Goal: Find specific page/section: Find specific page/section

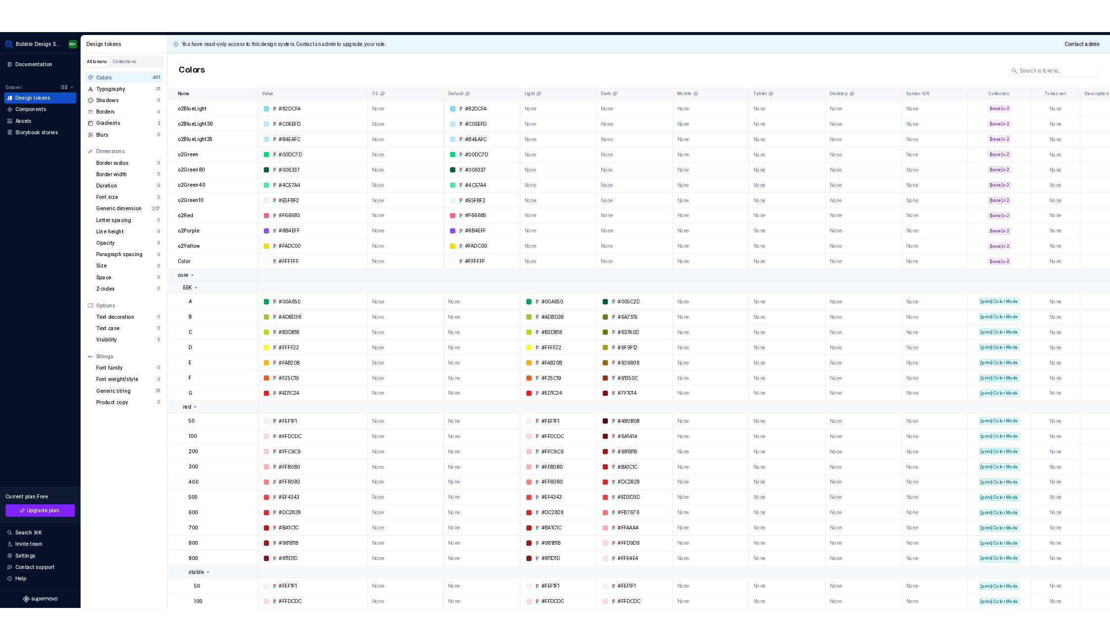
scroll to position [314, 0]
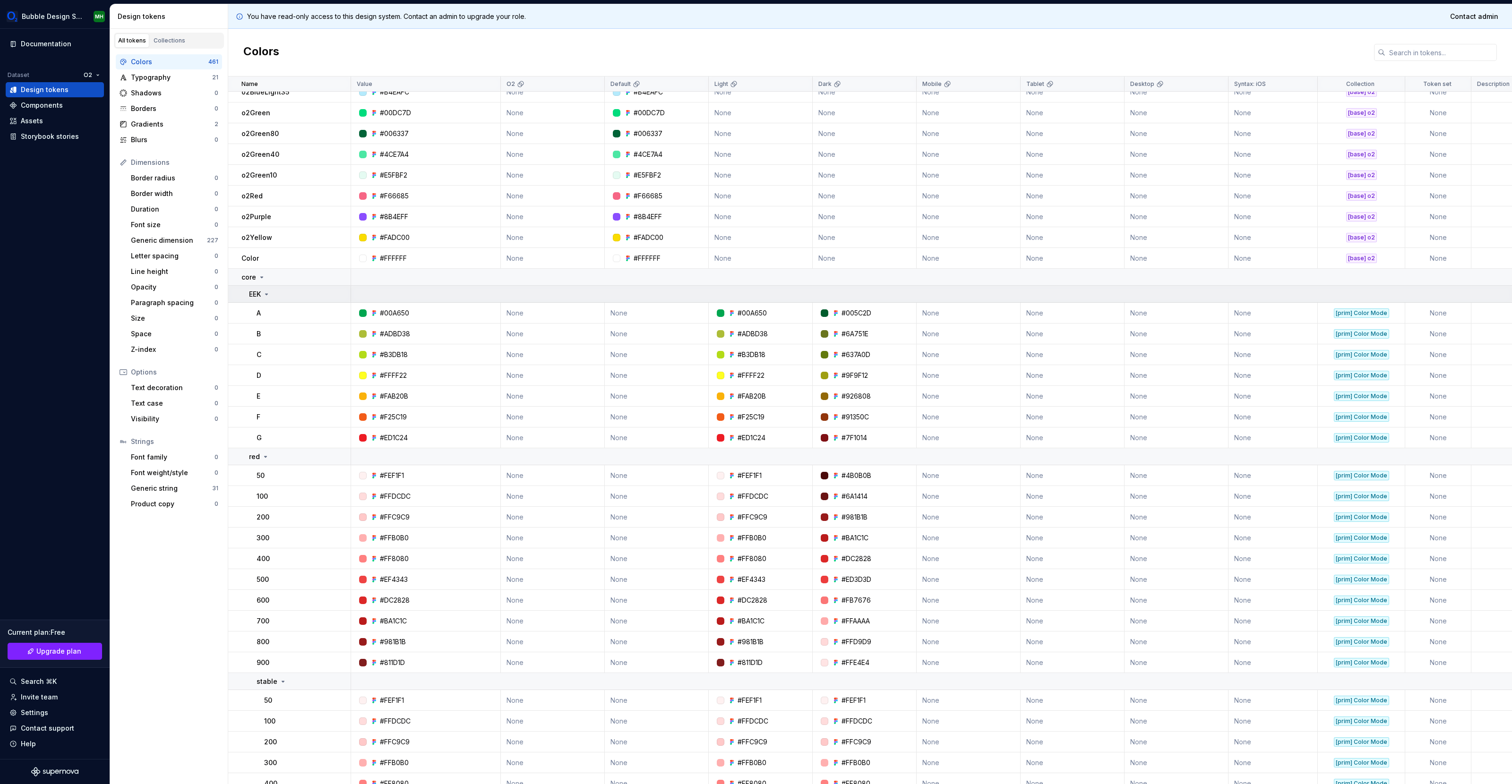
click at [266, 295] on icon at bounding box center [266, 294] width 8 height 8
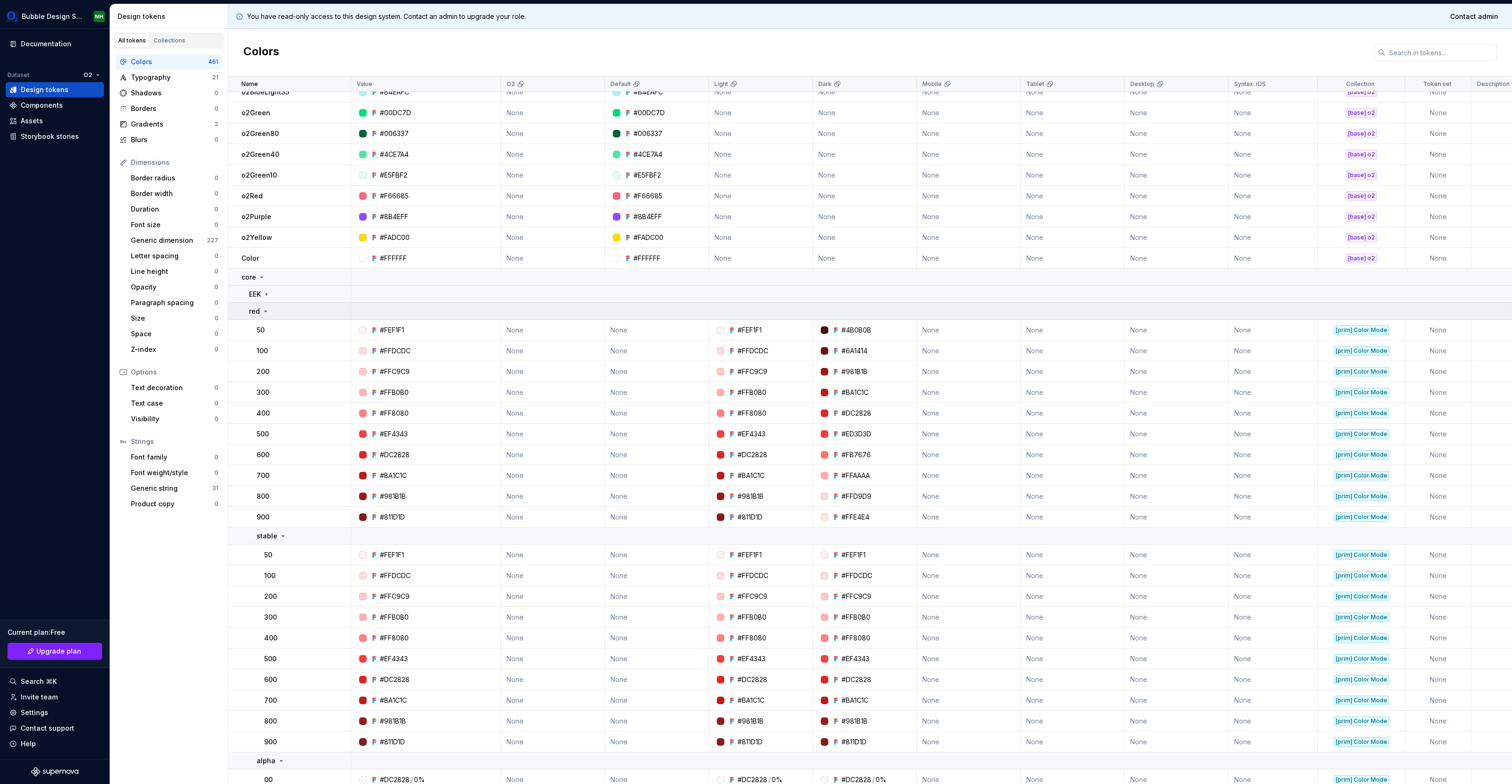
click at [266, 313] on icon at bounding box center [265, 311] width 8 height 8
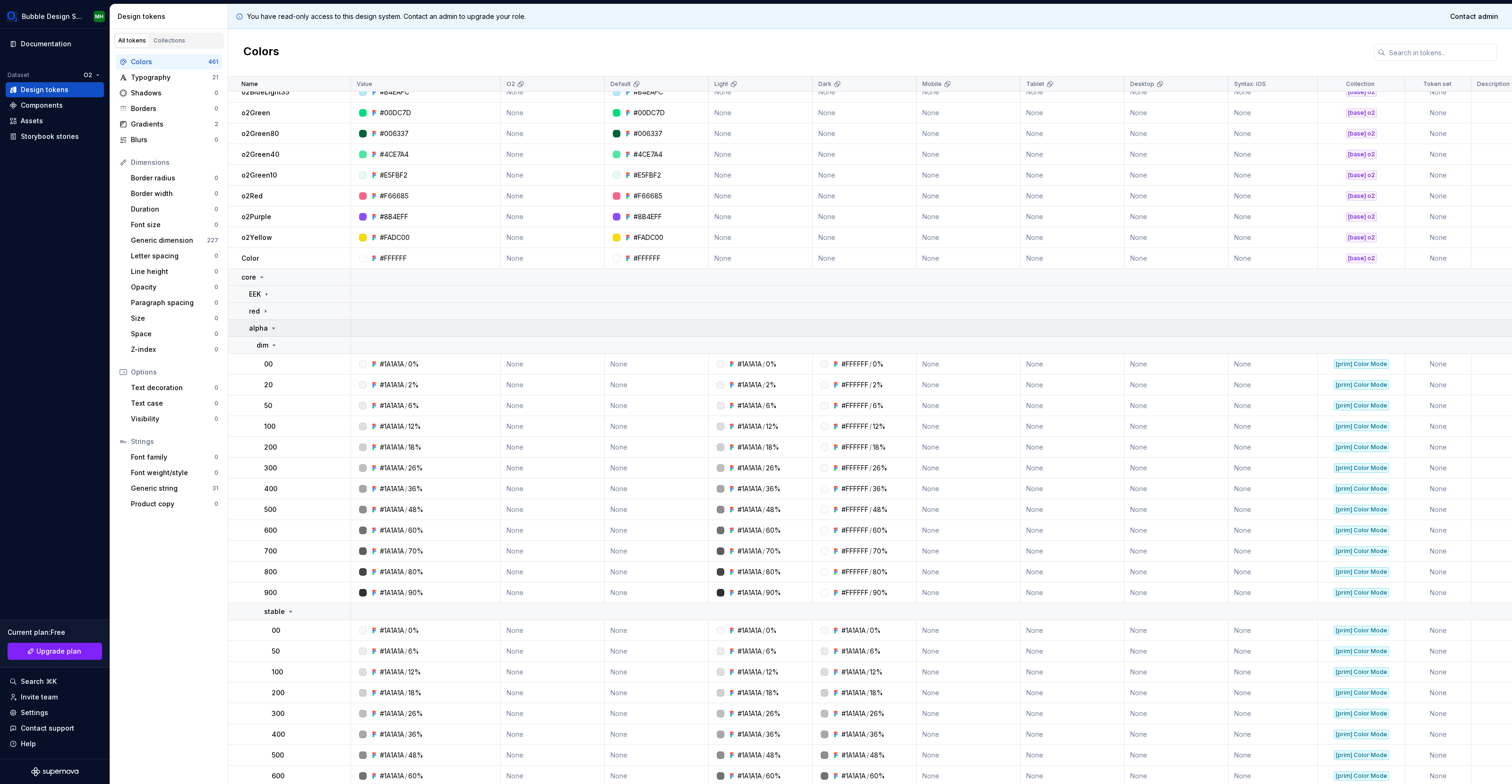
click at [270, 326] on icon at bounding box center [274, 328] width 8 height 8
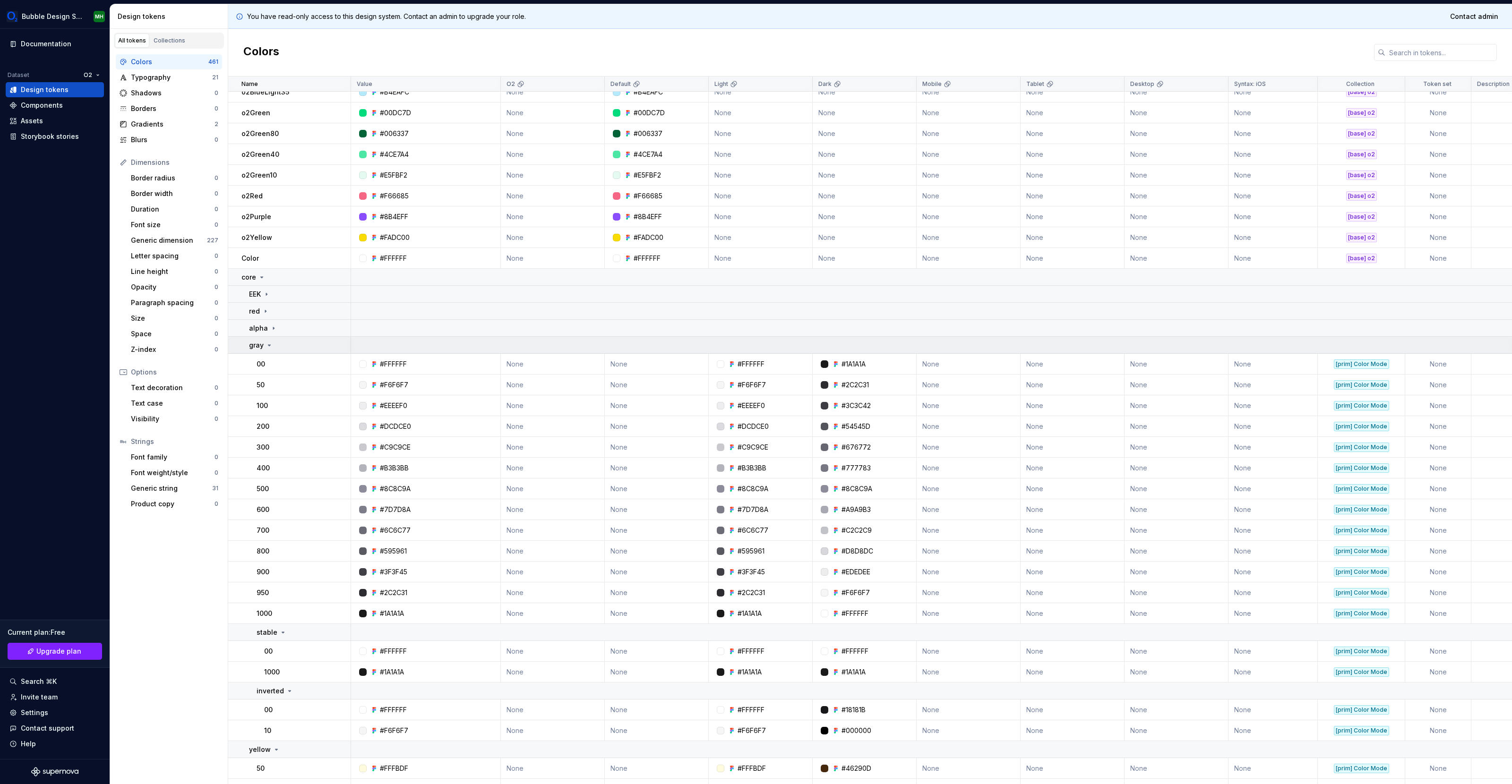
click at [270, 347] on icon at bounding box center [269, 346] width 8 height 8
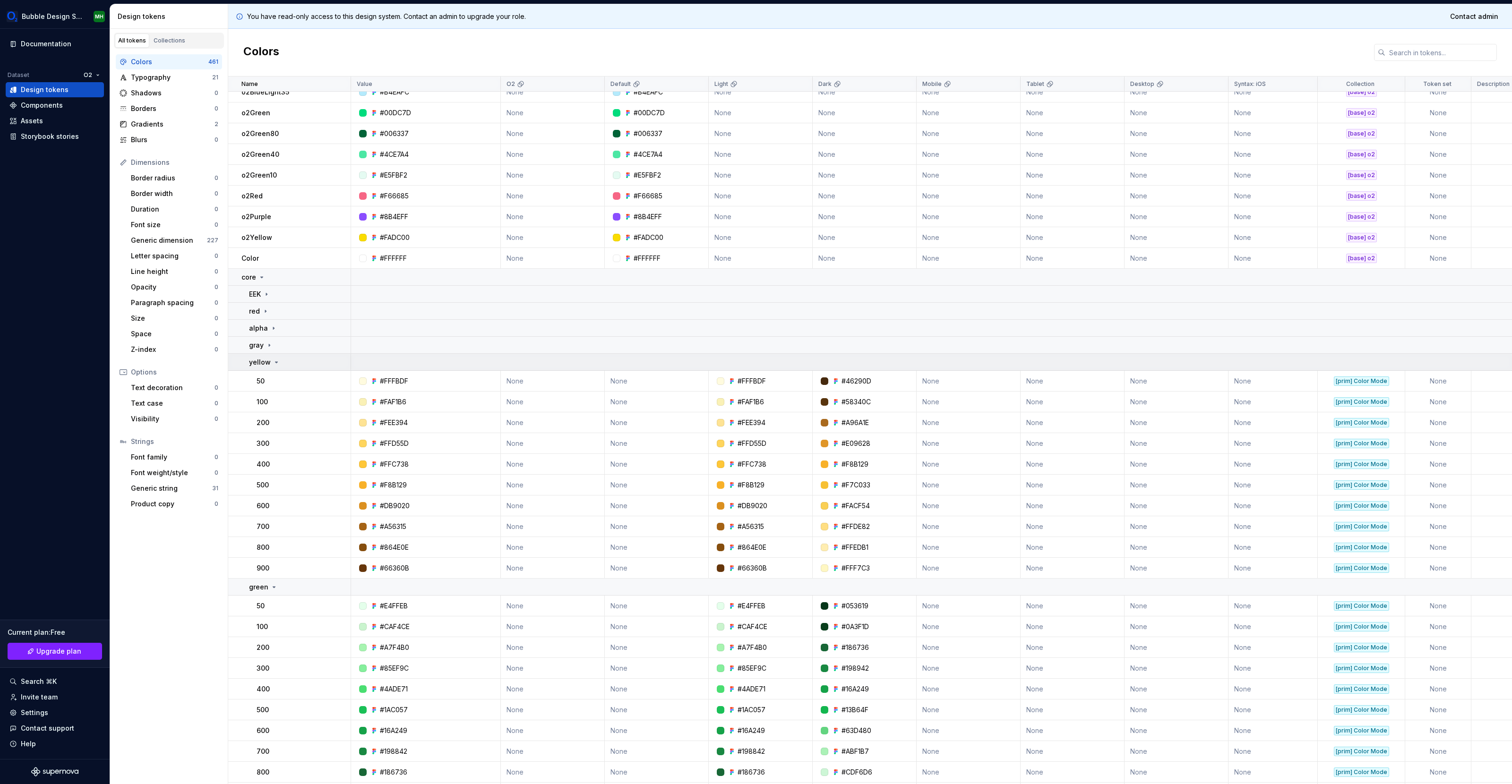
click at [268, 360] on p "yellow" at bounding box center [260, 362] width 22 height 10
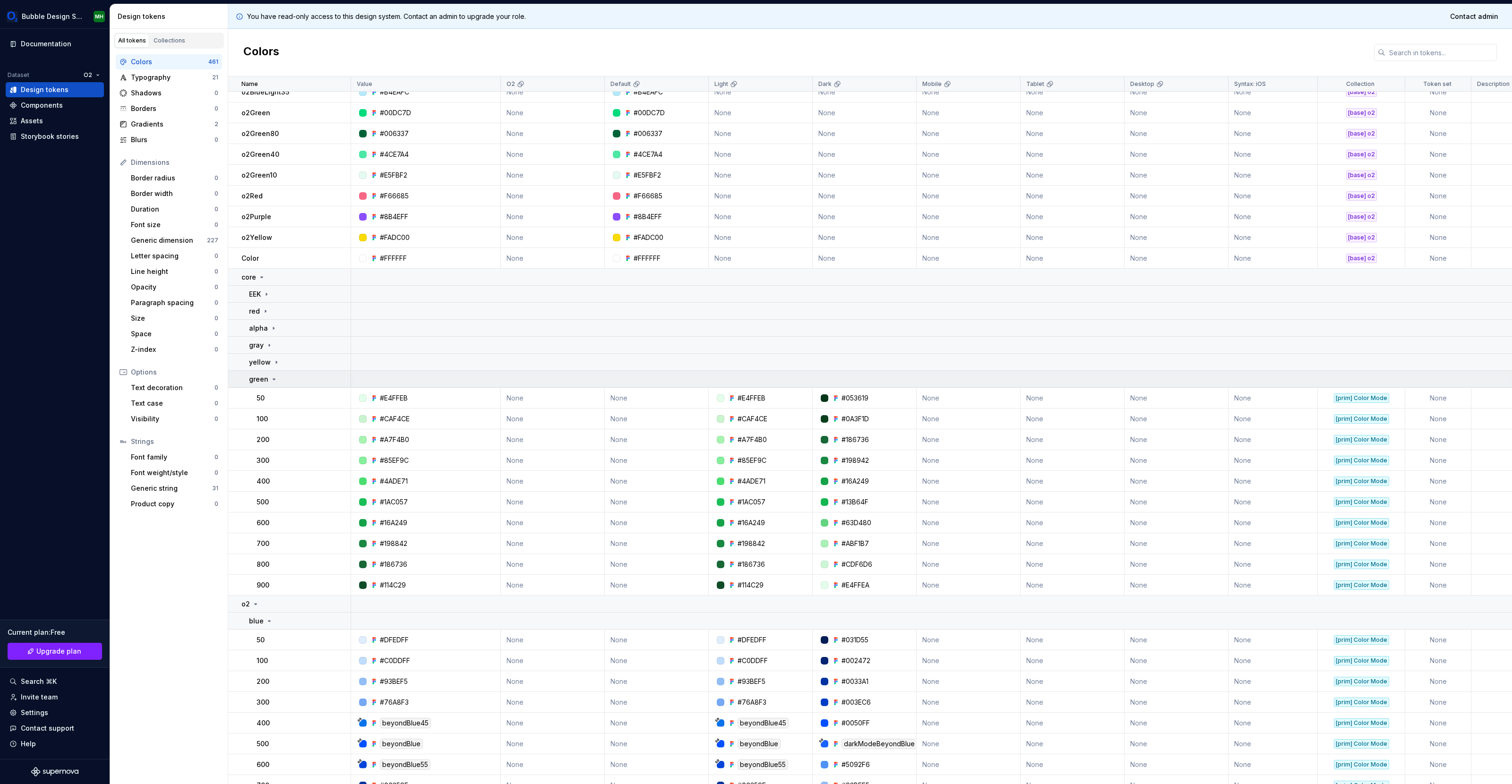
click at [267, 376] on div "green" at bounding box center [263, 379] width 29 height 10
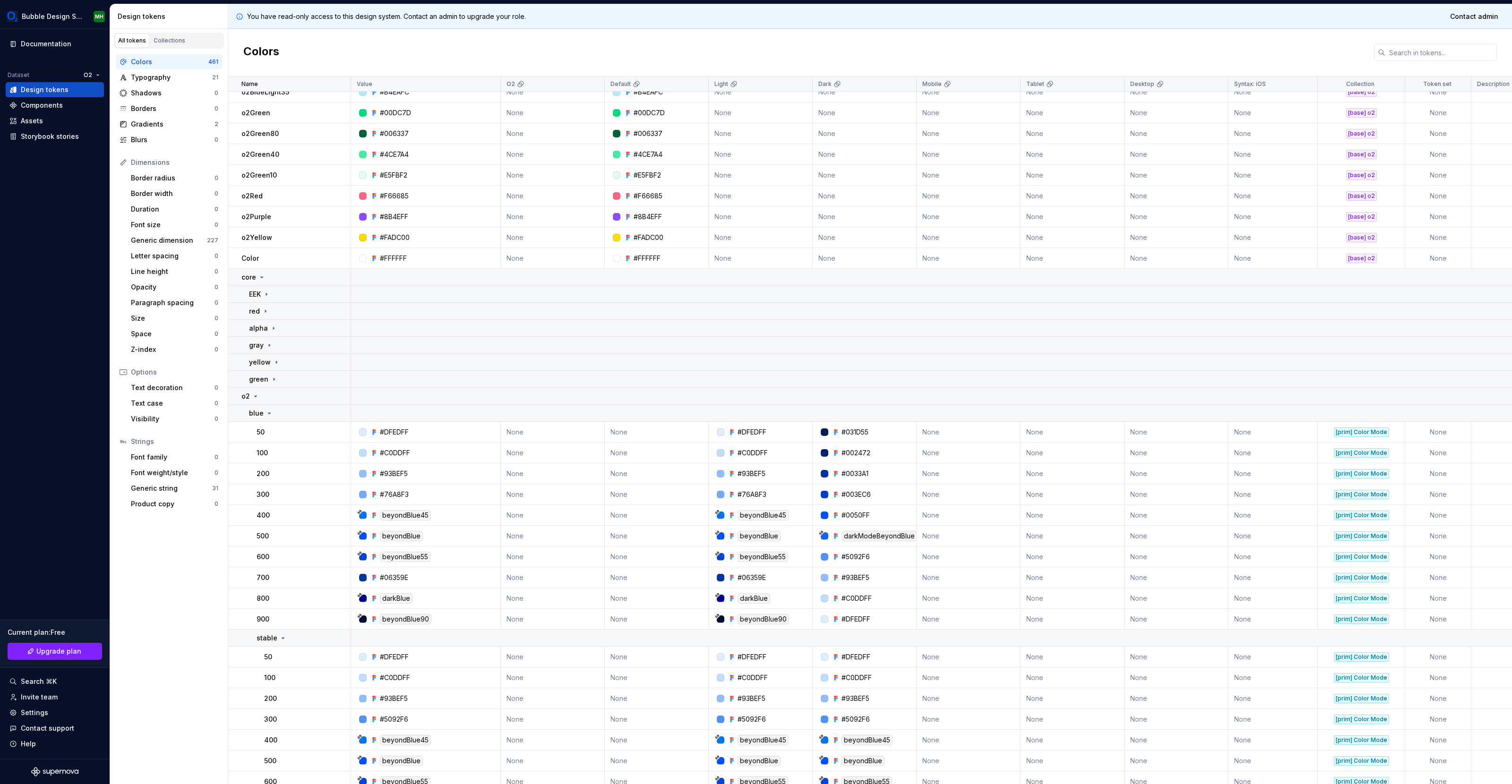
click at [855, 617] on div "#DFEDFF" at bounding box center [856, 619] width 29 height 10
drag, startPoint x: 845, startPoint y: 617, endPoint x: 885, endPoint y: 617, distance: 40.0
click at [885, 617] on div "#DFEDFF" at bounding box center [867, 619] width 97 height 10
